Goal: Check status

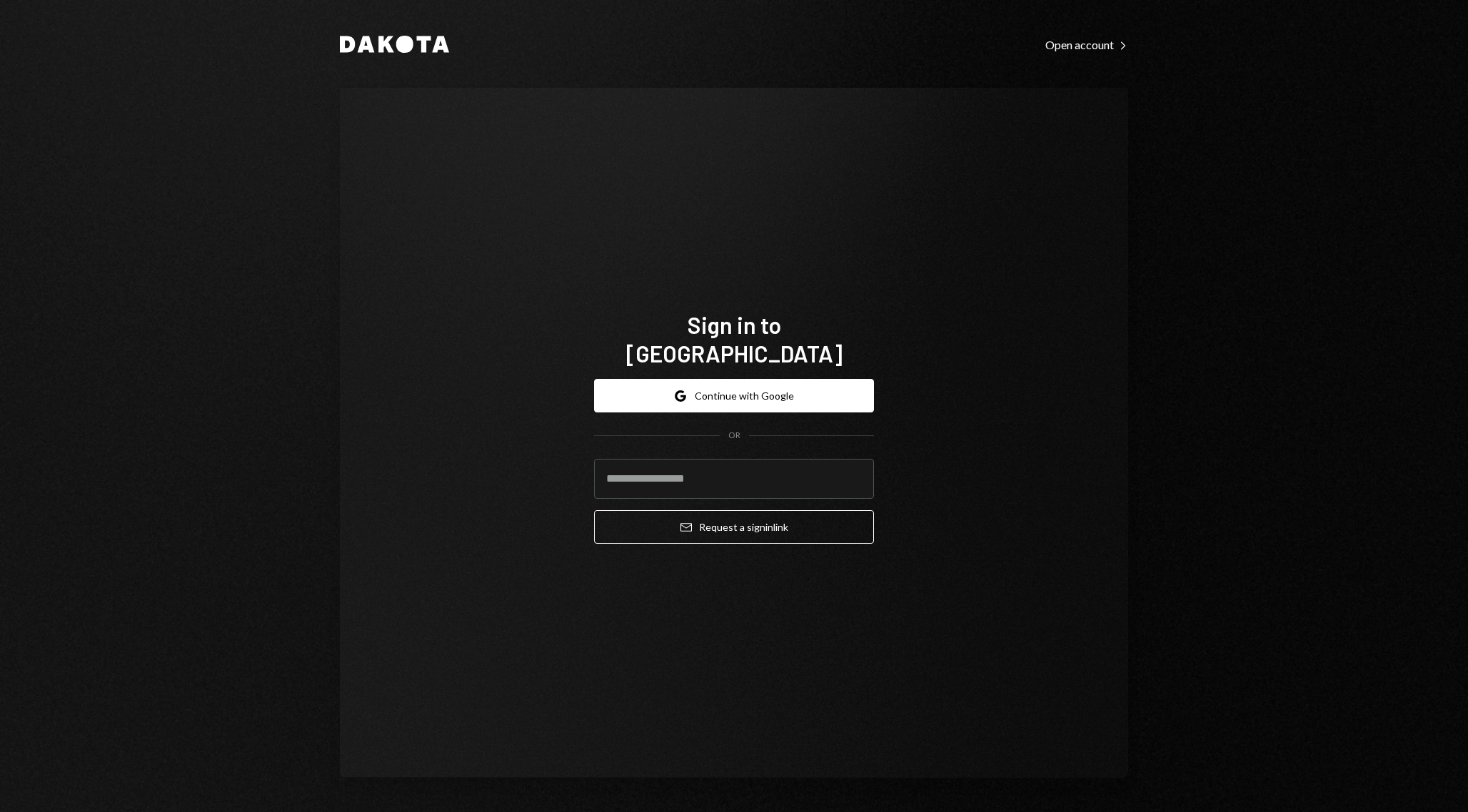
type input "**********"
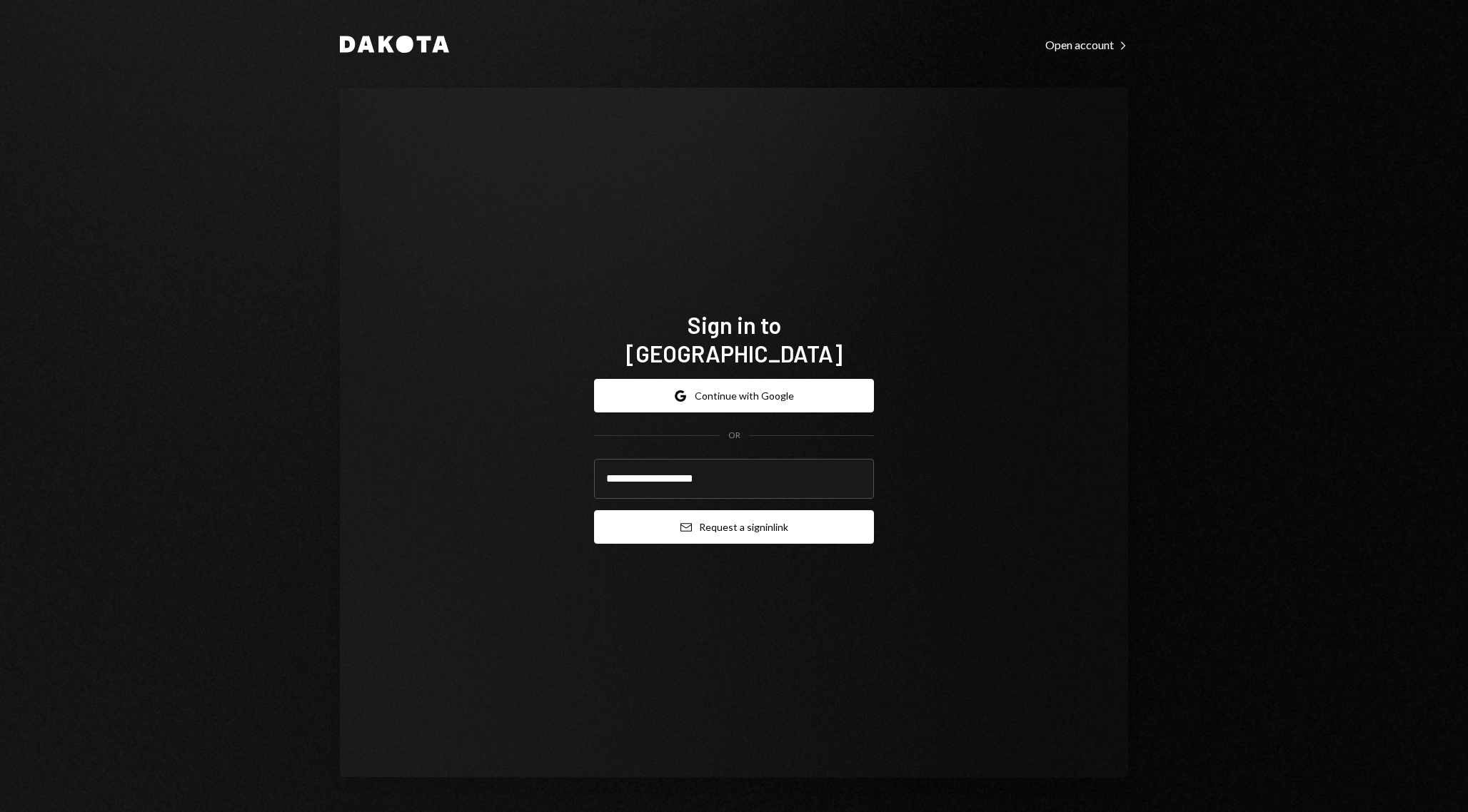
click at [724, 517] on button "Email Request a sign in link" at bounding box center [734, 527] width 280 height 33
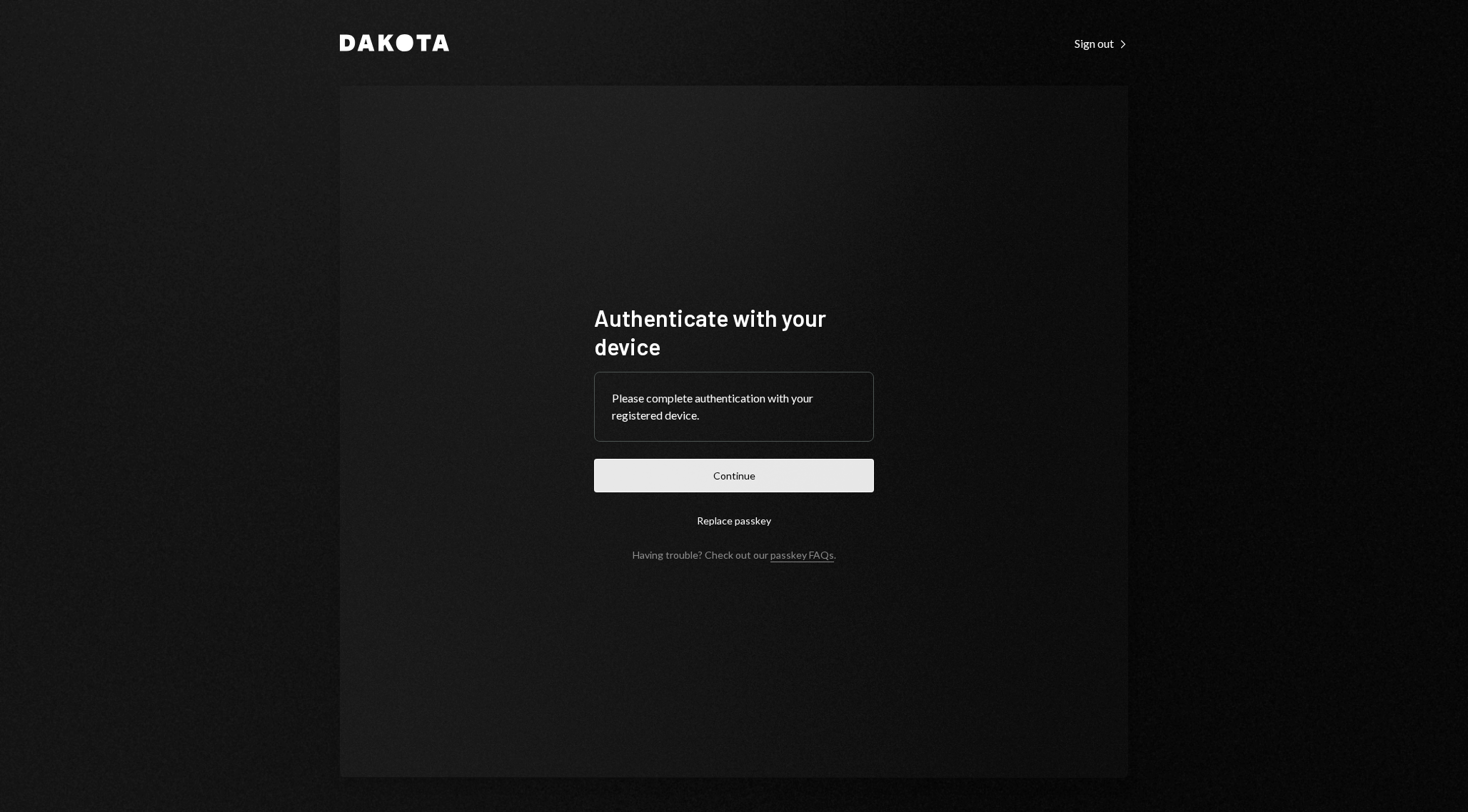
click at [767, 480] on button "Continue" at bounding box center [734, 476] width 280 height 33
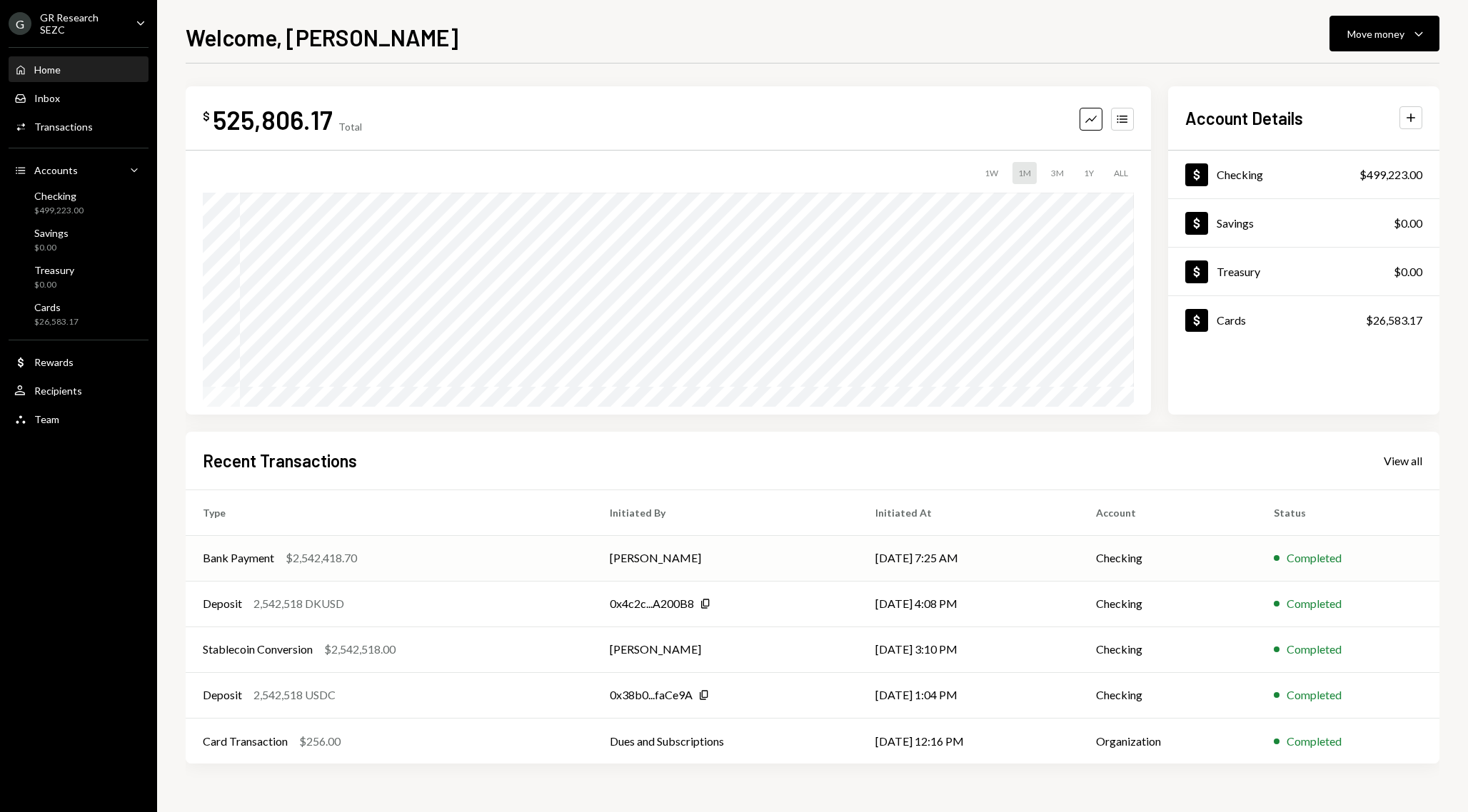
click at [603, 558] on td "Matteo Grigoletto" at bounding box center [726, 558] width 267 height 46
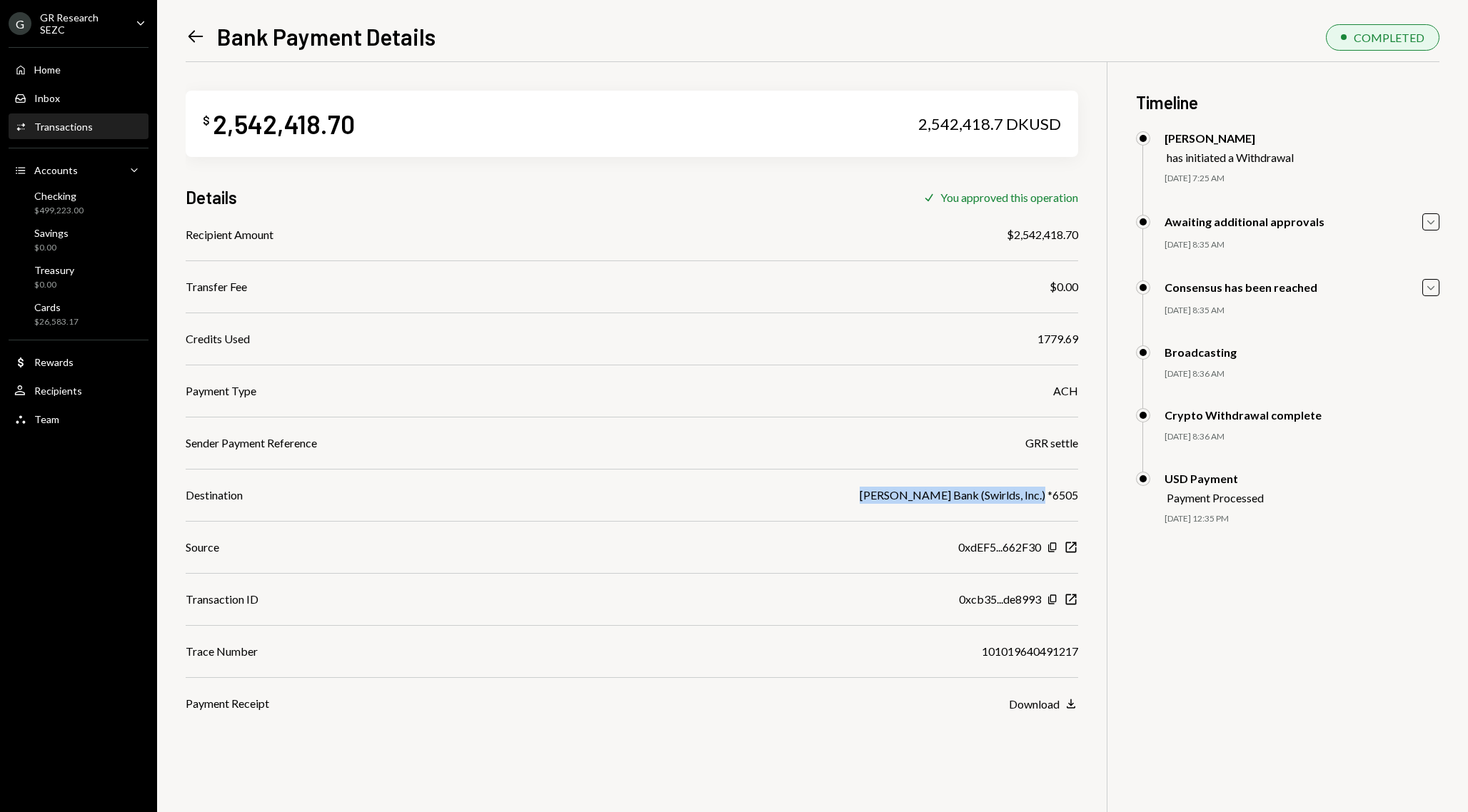
drag, startPoint x: 1080, startPoint y: 494, endPoint x: 902, endPoint y: 491, distance: 178.0
click at [902, 491] on div "$ 2,542,418.70 2,542,418.7 DKUSD Details Check You approved this operation Reci…" at bounding box center [812, 468] width 1254 height 812
copy div "Simmons Bank (Swirlds, Inc.) *6505"
